Goal: Transaction & Acquisition: Download file/media

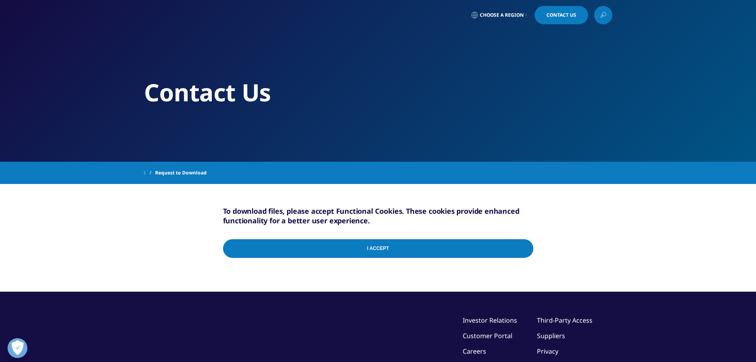
click at [369, 250] on input "I Accept" at bounding box center [378, 248] width 310 height 19
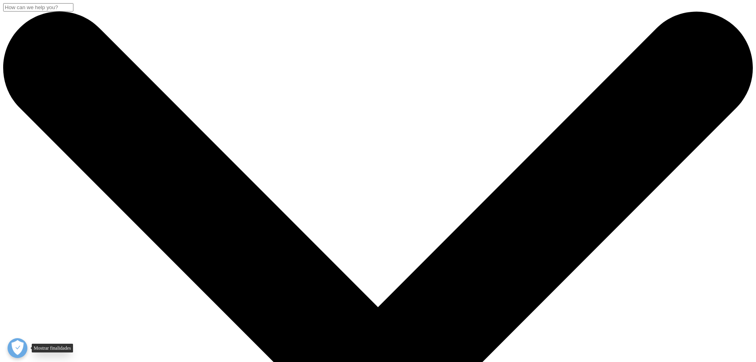
click at [14, 347] on button "Abrir preferências" at bounding box center [18, 348] width 20 height 20
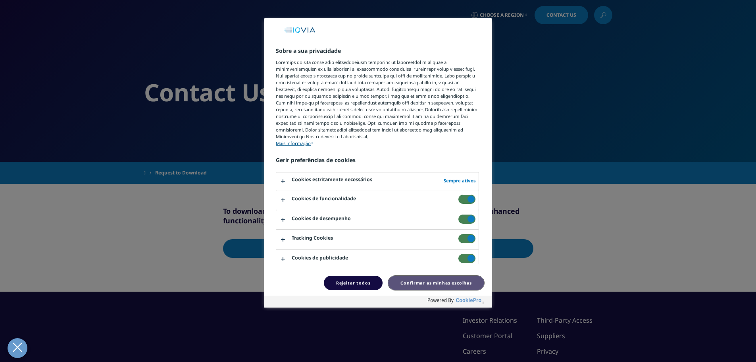
click at [415, 283] on button "Confirmar as minhas escolhas" at bounding box center [436, 282] width 96 height 15
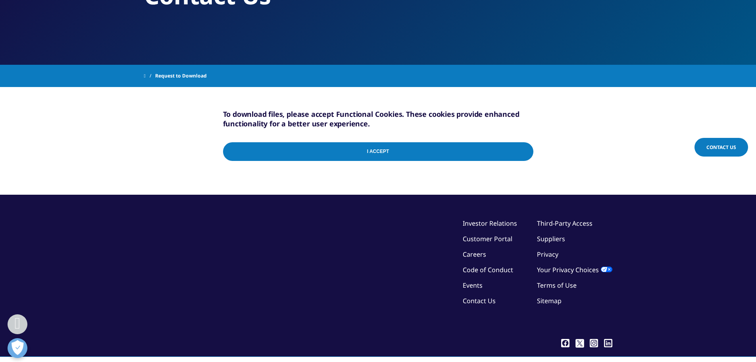
scroll to position [54, 0]
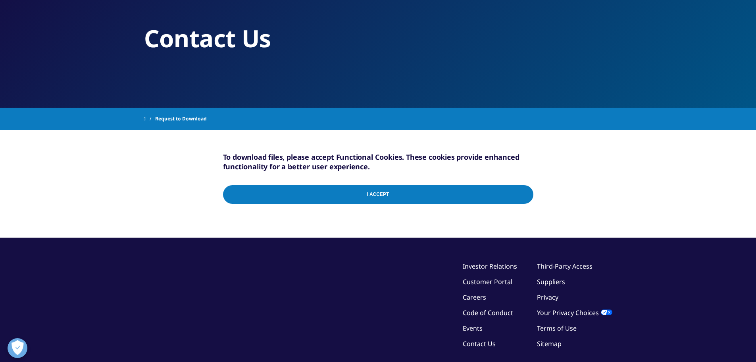
click at [526, 194] on input "I Accept" at bounding box center [378, 194] width 310 height 19
